Goal: Task Accomplishment & Management: Use online tool/utility

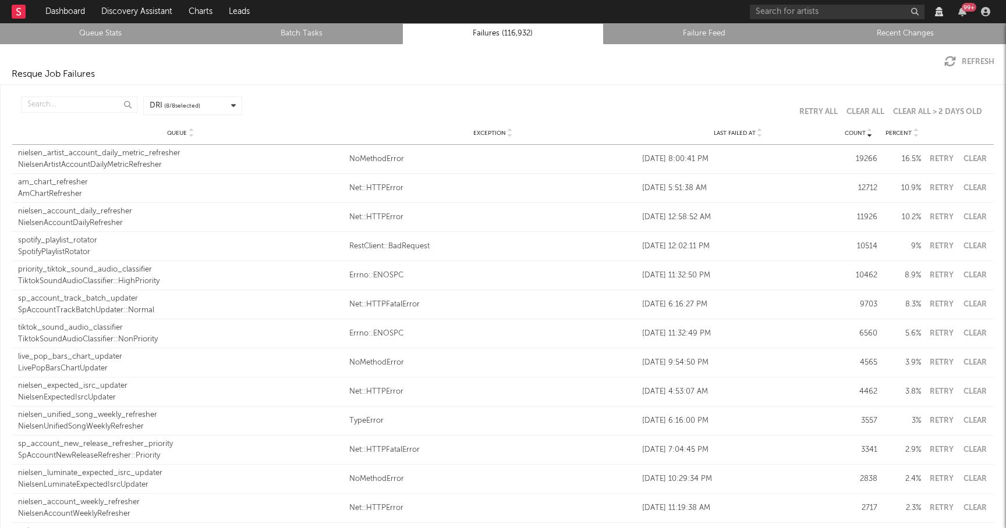
click at [111, 40] on link "Queue Stats" at bounding box center [100, 34] width 189 height 14
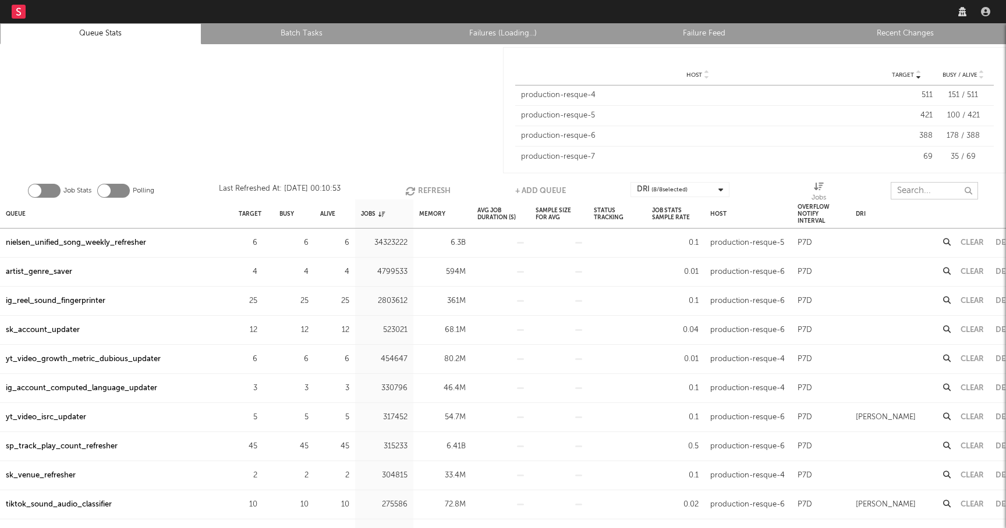
click at [898, 187] on input "text" at bounding box center [933, 190] width 87 height 17
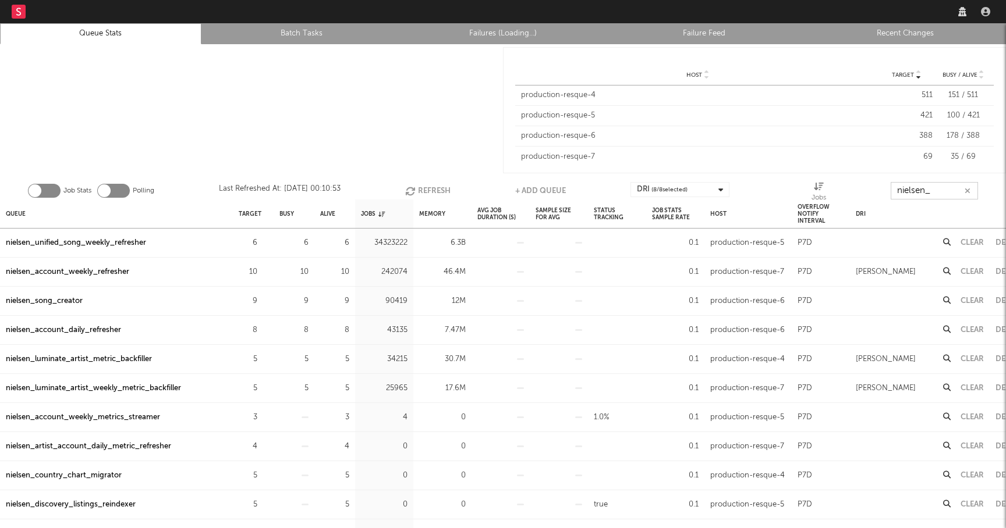
type input "nielsen_l"
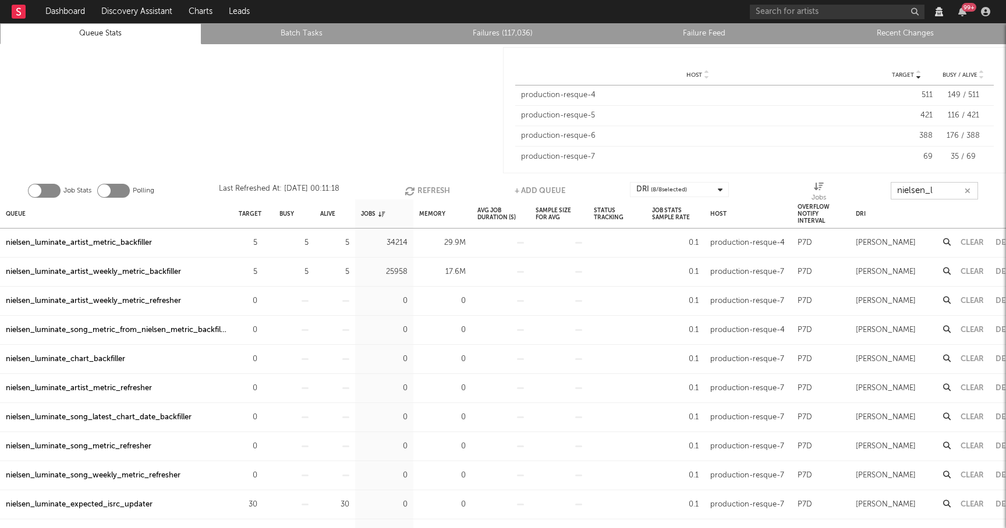
click at [937, 194] on input "nielsen_l" at bounding box center [933, 190] width 87 height 17
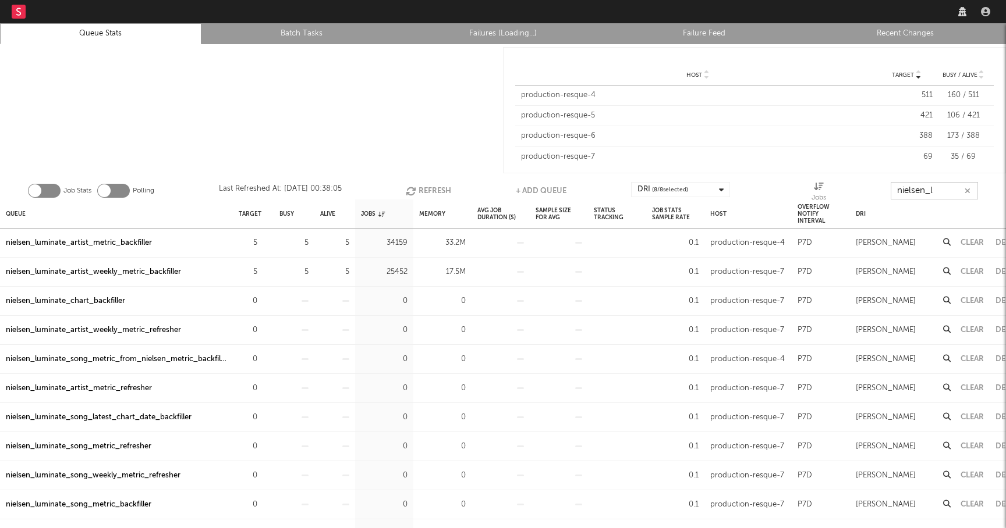
click at [939, 190] on input "nielsen_l" at bounding box center [933, 190] width 87 height 17
click at [112, 242] on div "nielsen_luminate_artist_metric_backfiller" at bounding box center [79, 243] width 146 height 14
click at [58, 270] on div "nielsen_luminate_artist_weekly_metric_backfiller" at bounding box center [93, 272] width 175 height 14
click at [941, 191] on input "nielsen_l" at bounding box center [933, 190] width 87 height 17
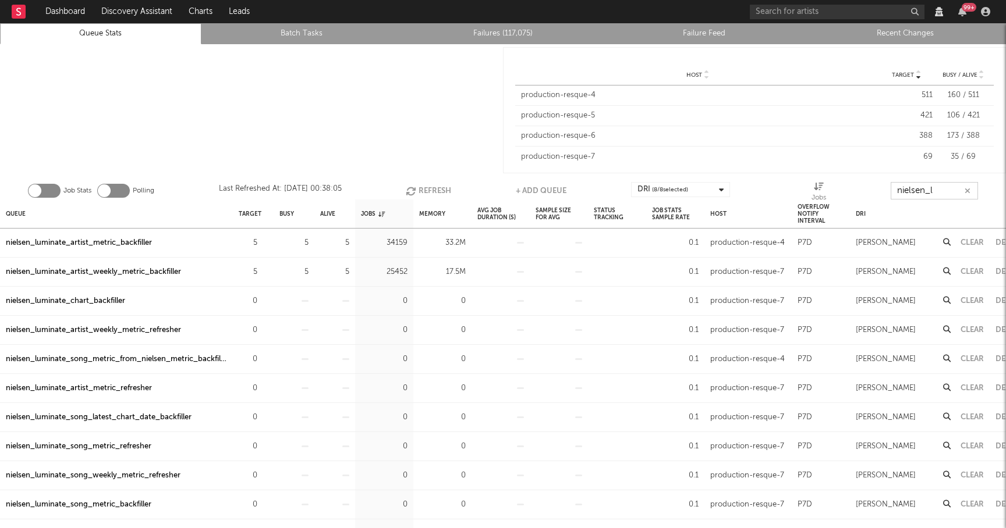
click at [941, 191] on input "nielsen_l" at bounding box center [933, 190] width 87 height 17
click at [936, 187] on input "nielsen_l" at bounding box center [933, 190] width 87 height 17
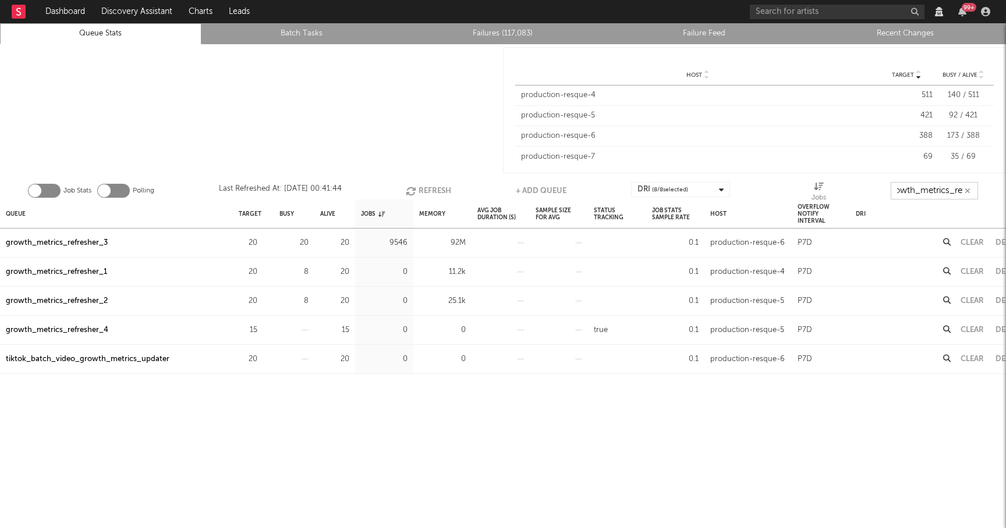
scroll to position [0, 13]
type input "growth_metrics_ref"
click at [22, 213] on div "Queue" at bounding box center [16, 213] width 20 height 25
click at [97, 305] on div "growth_metrics_refresher_3" at bounding box center [57, 301] width 102 height 14
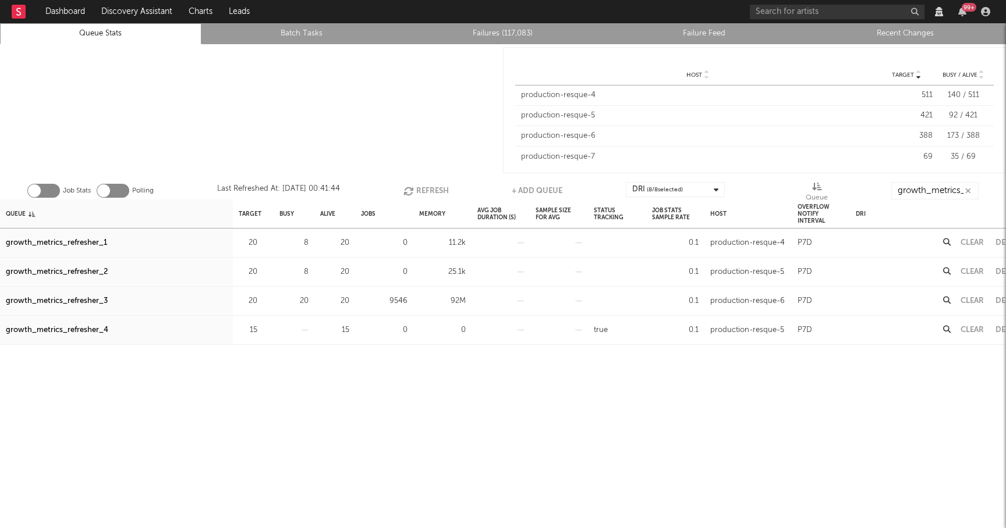
click at [59, 241] on div "growth_metrics_refresher_1" at bounding box center [56, 243] width 101 height 14
click at [59, 273] on div "growth_metrics_refresher_2" at bounding box center [57, 272] width 102 height 14
click at [415, 191] on button "Refresh" at bounding box center [425, 190] width 45 height 17
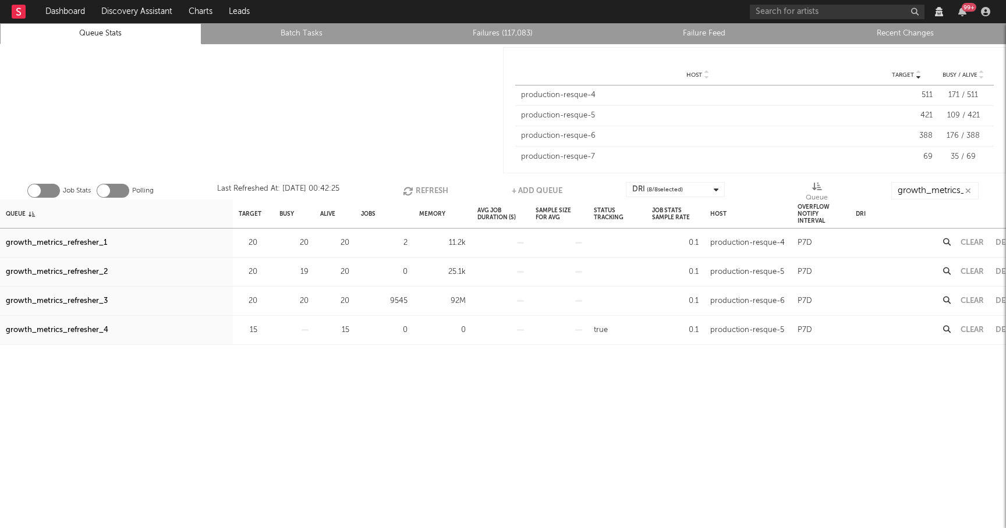
click at [510, 28] on link "Failures (117,083)" at bounding box center [503, 34] width 189 height 14
click at [424, 190] on button "Refresh" at bounding box center [425, 190] width 45 height 17
